Goal: Complete application form: Complete application form

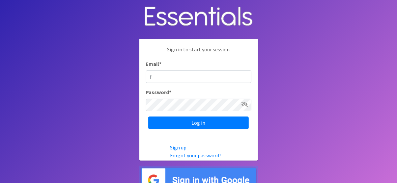
type input "[EMAIL_ADDRESS][DOMAIN_NAME]"
click at [148, 117] on input "Log in" at bounding box center [198, 123] width 101 height 13
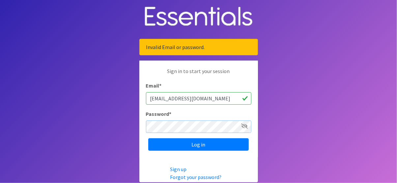
click at [148, 138] on input "Log in" at bounding box center [198, 144] width 101 height 13
type input "[EMAIL_ADDRESS][DOMAIN_NAME]"
click at [148, 138] on input "Log in" at bounding box center [198, 144] width 101 height 13
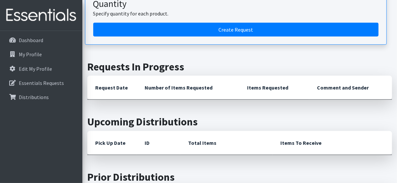
scroll to position [180, 0]
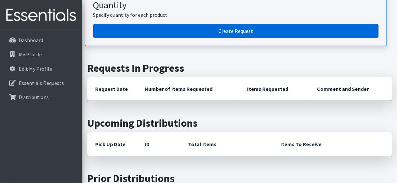
click at [239, 31] on link "Create Request" at bounding box center [235, 31] width 285 height 14
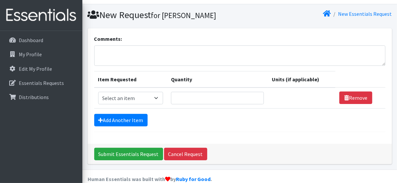
scroll to position [25, 0]
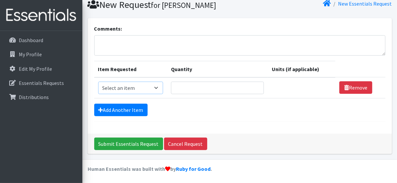
click at [157, 87] on select "Select an item Baby Wipes Diapers (Newborn). Diapers (Size 1) Diapers (Size 2) …" at bounding box center [130, 88] width 65 height 13
select select "11558"
click at [98, 82] on select "Select an item Baby Wipes Diapers (Newborn). Diapers (Size 1) Diapers (Size 2) …" at bounding box center [130, 88] width 65 height 13
click at [213, 83] on input "Quantity" at bounding box center [217, 88] width 93 height 13
type input "1"
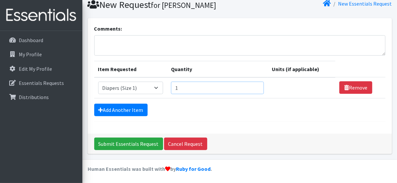
click at [255, 85] on input "1" at bounding box center [217, 88] width 93 height 13
type input "204"
click at [133, 106] on link "Add Another Item" at bounding box center [120, 110] width 53 height 13
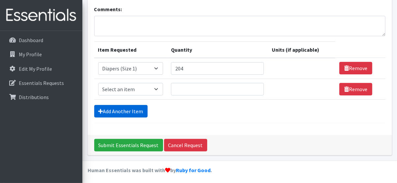
scroll to position [45, 0]
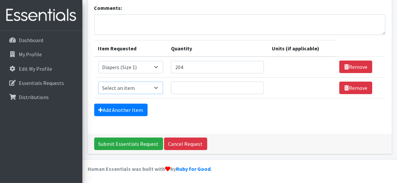
click at [159, 86] on select "Select an item Baby Wipes Diapers (Newborn). Diapers (Size 1) Diapers (Size 2) …" at bounding box center [130, 88] width 65 height 13
select select "11547"
click at [98, 82] on select "Select an item Baby Wipes Diapers (Newborn). Diapers (Size 1) Diapers (Size 2) …" at bounding box center [130, 88] width 65 height 13
click at [191, 86] on input "Quantity" at bounding box center [217, 88] width 93 height 13
type input "224"
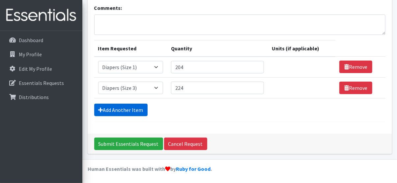
click at [124, 107] on link "Add Another Item" at bounding box center [120, 110] width 53 height 13
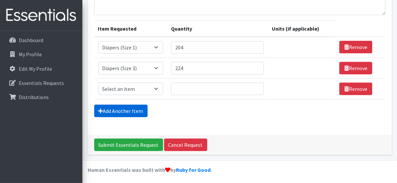
scroll to position [66, 0]
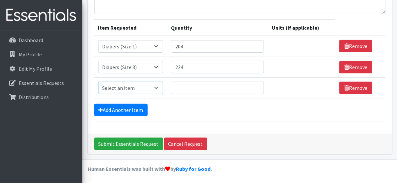
click at [160, 85] on select "Select an item Baby Wipes Diapers (Newborn). Diapers (Size 1) Diapers (Size 2) …" at bounding box center [130, 88] width 65 height 13
select select "11539"
click at [98, 82] on select "Select an item Baby Wipes Diapers (Newborn). Diapers (Size 1) Diapers (Size 2) …" at bounding box center [130, 88] width 65 height 13
click at [218, 87] on input "Quantity" at bounding box center [217, 88] width 93 height 13
type input "800"
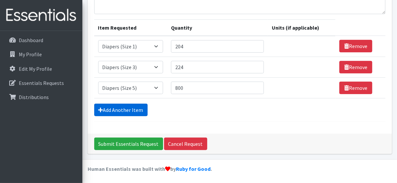
click at [135, 106] on link "Add Another Item" at bounding box center [120, 110] width 53 height 13
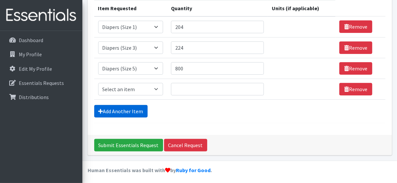
scroll to position [87, 0]
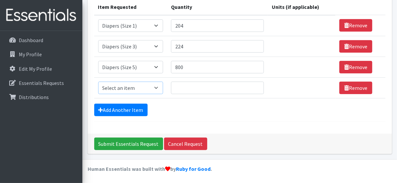
click at [160, 86] on select "Select an item Baby Wipes Diapers (Newborn). Diapers (Size 1) Diapers (Size 2) …" at bounding box center [130, 88] width 65 height 13
select select "11523"
click at [98, 82] on select "Select an item Baby Wipes Diapers (Newborn). Diapers (Size 1) Diapers (Size 2) …" at bounding box center [130, 88] width 65 height 13
click at [184, 85] on input "Quantity" at bounding box center [217, 88] width 93 height 13
type input "900"
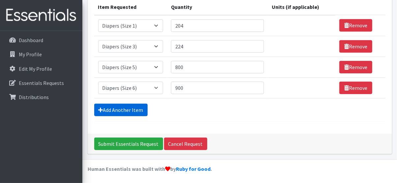
click at [124, 108] on link "Add Another Item" at bounding box center [120, 110] width 53 height 13
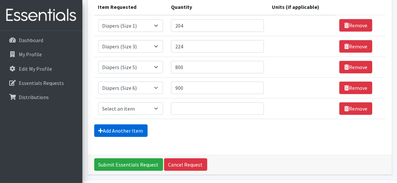
scroll to position [108, 0]
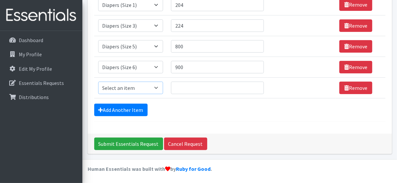
click at [157, 86] on select "Select an item Baby Wipes Diapers (Newborn). Diapers (Size 1) Diapers (Size 2) …" at bounding box center [130, 88] width 65 height 13
click at [158, 87] on select "Select an item Baby Wipes Diapers (Newborn). Diapers (Size 1) Diapers (Size 2) …" at bounding box center [130, 88] width 65 height 13
select select "14677"
click at [98, 82] on select "Select an item Baby Wipes Diapers (Newborn). Diapers (Size 1) Diapers (Size 2) …" at bounding box center [130, 88] width 65 height 13
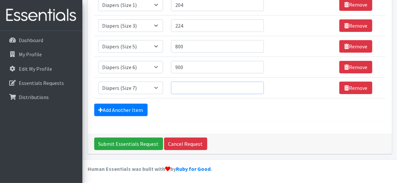
click at [183, 88] on input "Quantity" at bounding box center [217, 88] width 93 height 13
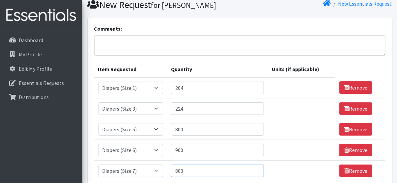
scroll to position [24, 0]
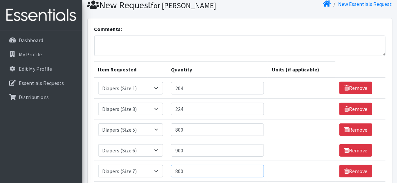
type input "800"
click at [112, 42] on textarea "Comments:" at bounding box center [239, 46] width 291 height 20
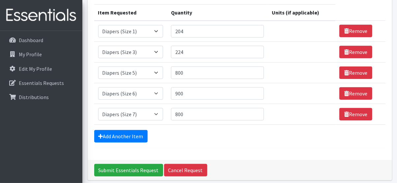
scroll to position [108, 0]
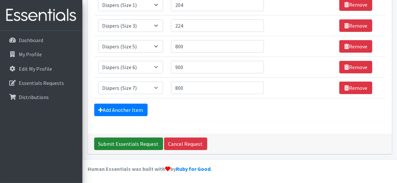
type textarea "3T/4T Pull-ups if available"
click at [135, 146] on input "Submit Essentials Request" at bounding box center [128, 144] width 69 height 13
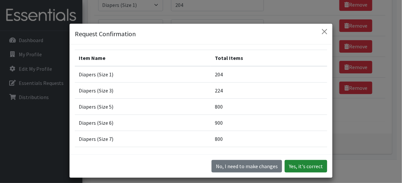
click at [302, 166] on button "Yes, it's correct" at bounding box center [306, 166] width 43 height 13
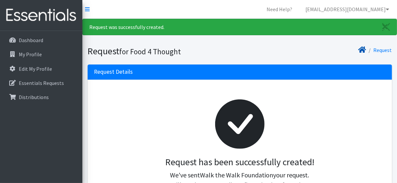
click at [367, 51] on icon at bounding box center [363, 49] width 8 height 5
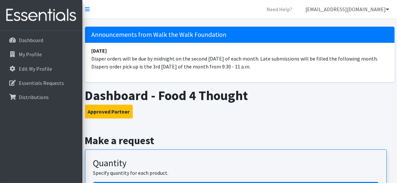
click at [385, 9] on link "[EMAIL_ADDRESS][DOMAIN_NAME]" at bounding box center [347, 9] width 94 height 13
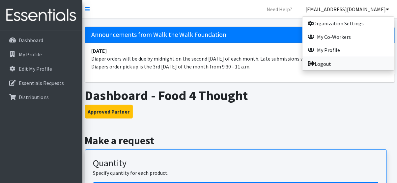
click at [323, 65] on link "Logout" at bounding box center [349, 63] width 92 height 13
